Goal: Find specific page/section: Find specific page/section

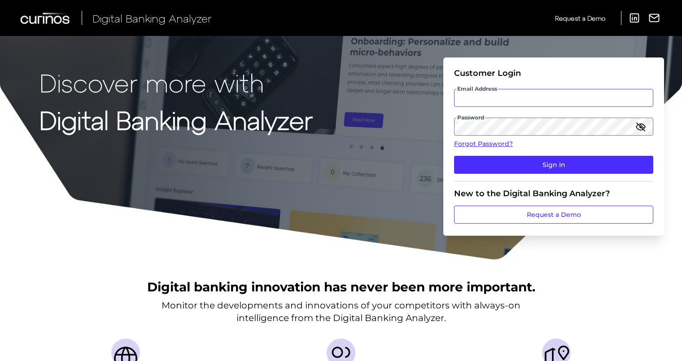
type input "[PERSON_NAME][EMAIL_ADDRESS][PERSON_NAME][DOMAIN_NAME]"
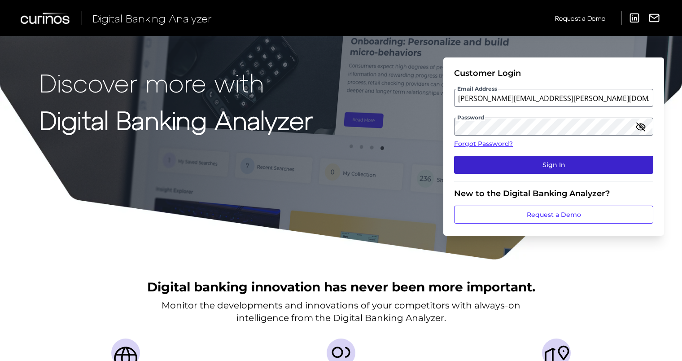
drag, startPoint x: 0, startPoint y: 0, endPoint x: 477, endPoint y: 162, distance: 504.0
click at [477, 162] on button "Sign In" at bounding box center [553, 165] width 199 height 18
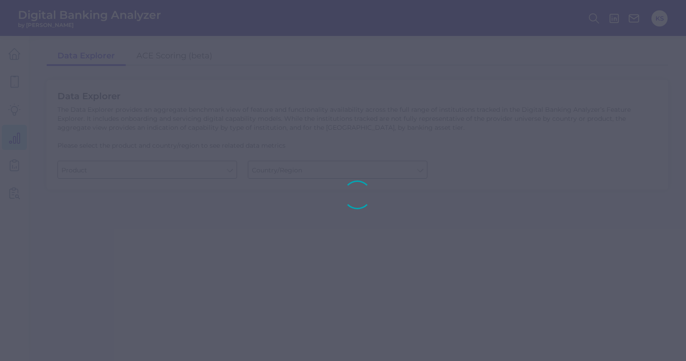
type input "Checking / Current Account"
type input "[GEOGRAPHIC_DATA]"
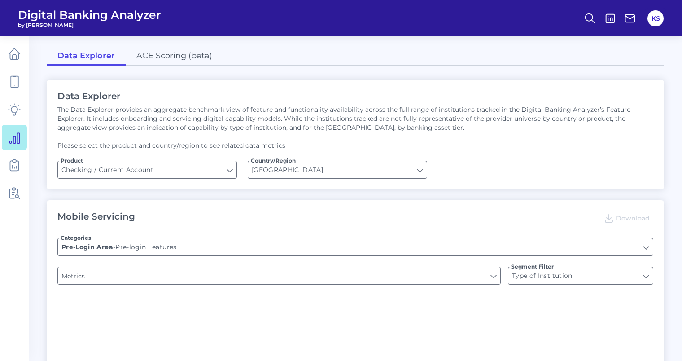
type input "Can you register for online banking?"
type input "Upon opening the app are users immediately prompted to use Touch/Face ID to log…"
type input "END-TO-END JOURNEY: Can you apply for the PRODUCT as a new to brand customer on…"
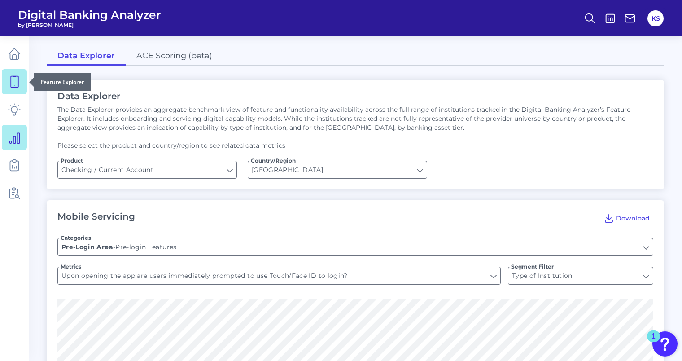
click at [13, 79] on icon at bounding box center [14, 81] width 13 height 13
